Goal: Transaction & Acquisition: Book appointment/travel/reservation

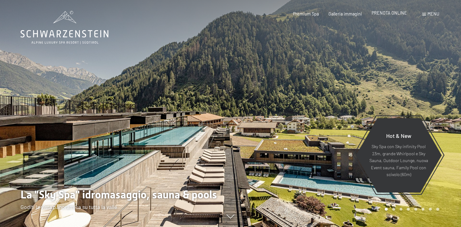
click at [400, 11] on span "PRENOTA ONLINE" at bounding box center [389, 12] width 35 height 5
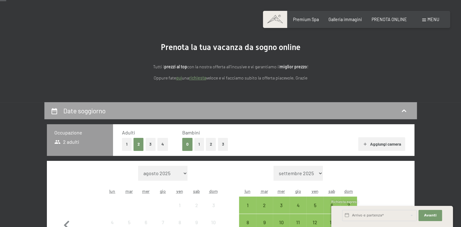
scroll to position [33, 0]
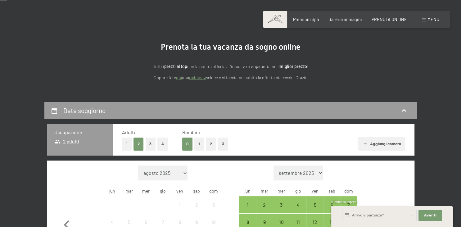
click at [198, 140] on button "1" at bounding box center [199, 144] width 10 height 13
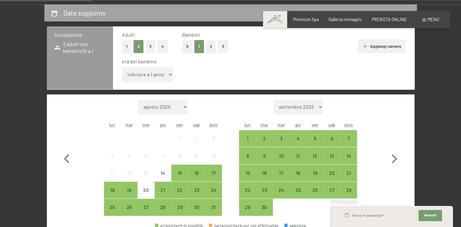
scroll to position [131, 0]
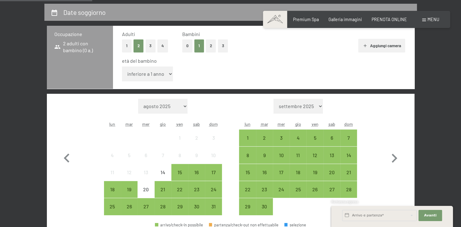
click at [122, 66] on select "inferiore a 1 anno 1 anno 2 anni 3 anni 4 anni 5 anni 6 anni 7 anni 8 anni 9 an…" at bounding box center [147, 73] width 51 height 15
select select "10"
click option "10 anni" at bounding box center [0, 0] width 0 height 0
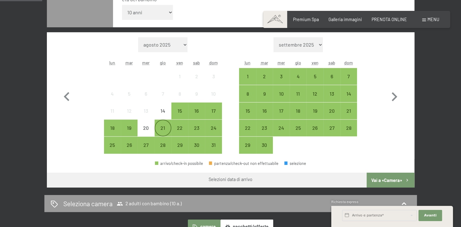
scroll to position [197, 0]
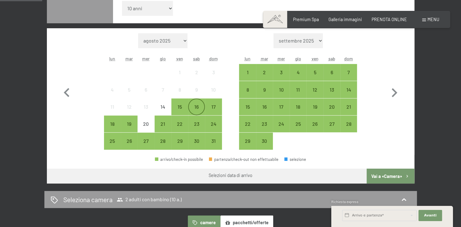
click at [196, 105] on div "16" at bounding box center [197, 112] width 16 height 16
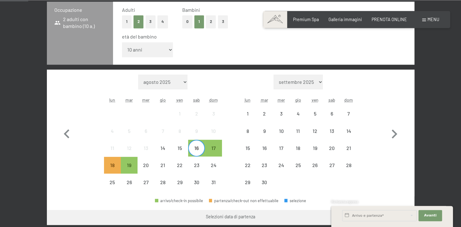
scroll to position [164, 0]
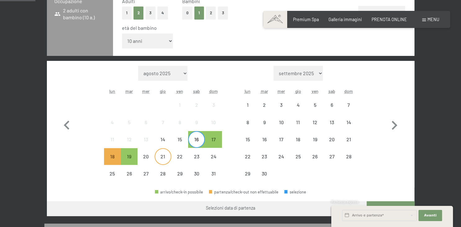
click at [166, 157] on div "21" at bounding box center [163, 162] width 16 height 16
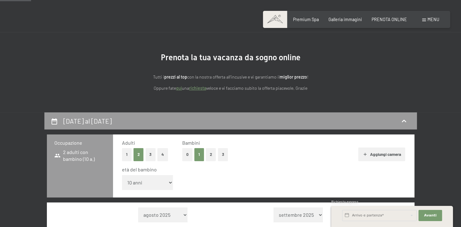
scroll to position [17, 0]
